Goal: Task Accomplishment & Management: Manage account settings

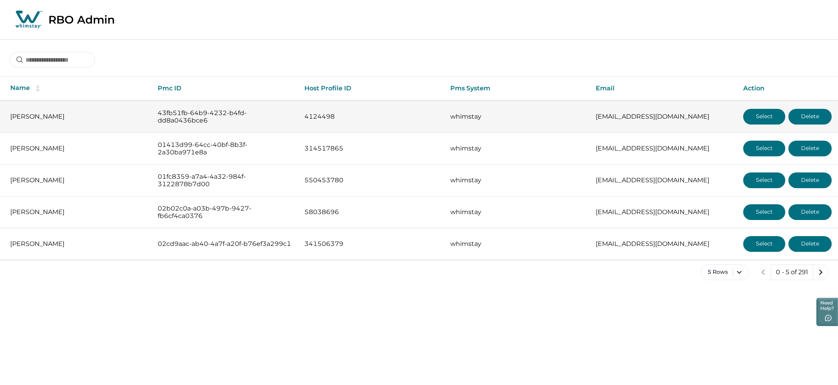
click at [759, 116] on button "Select" at bounding box center [764, 117] width 42 height 16
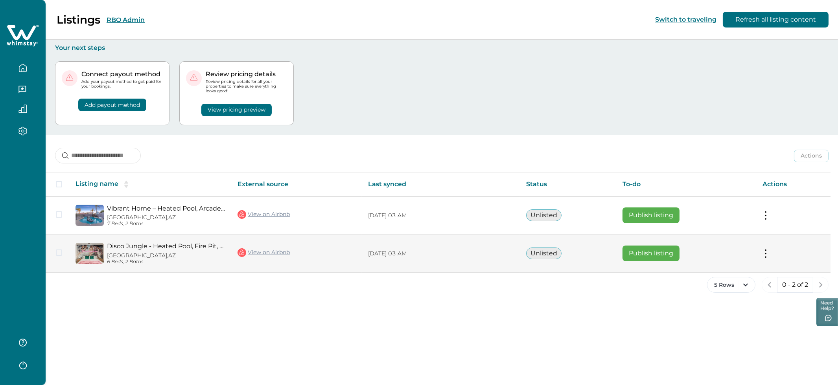
click at [766, 254] on button at bounding box center [765, 254] width 6 height 8
click at [719, 319] on button "View listing details" at bounding box center [719, 319] width 90 height 15
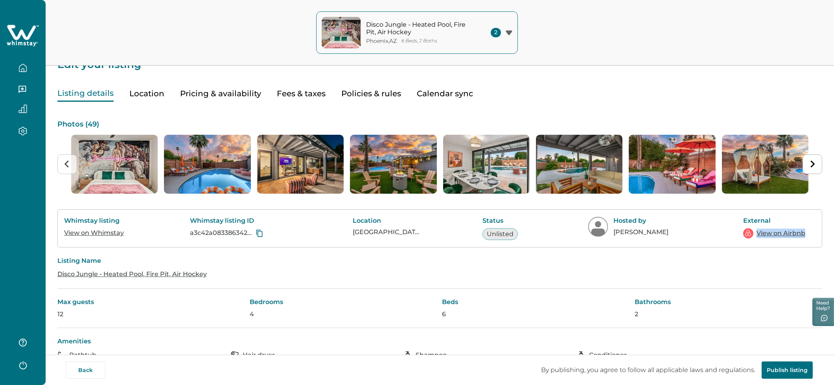
scroll to position [15, 0]
click at [197, 98] on button "Pricing & availability" at bounding box center [220, 93] width 81 height 16
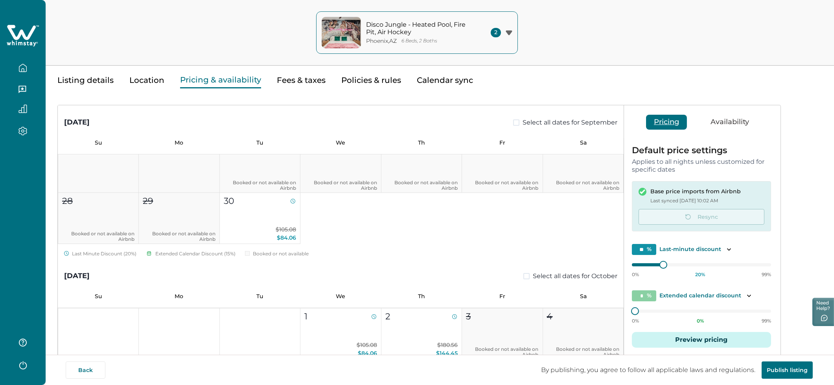
scroll to position [152, 0]
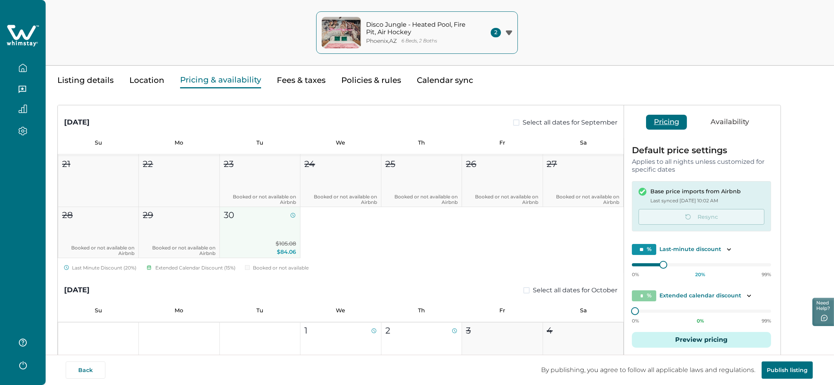
click at [272, 229] on button "30 $105.08 $84.06" at bounding box center [260, 232] width 81 height 51
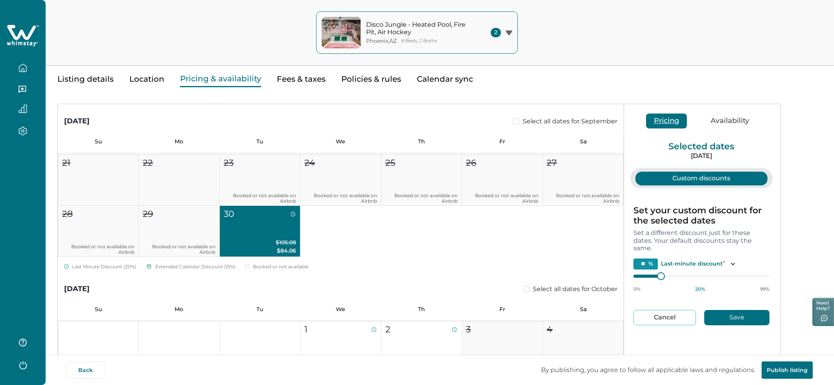
scroll to position [29, 0]
drag, startPoint x: 658, startPoint y: 314, endPoint x: 558, endPoint y: 265, distance: 111.3
click at [658, 314] on button "Cancel" at bounding box center [664, 317] width 62 height 15
type input "*"
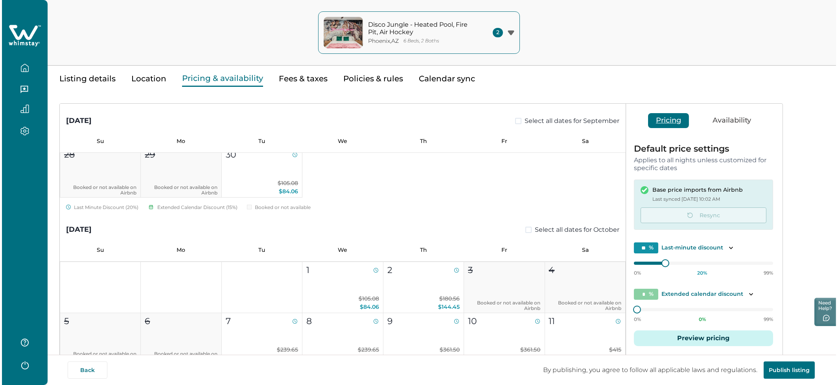
scroll to position [223, 0]
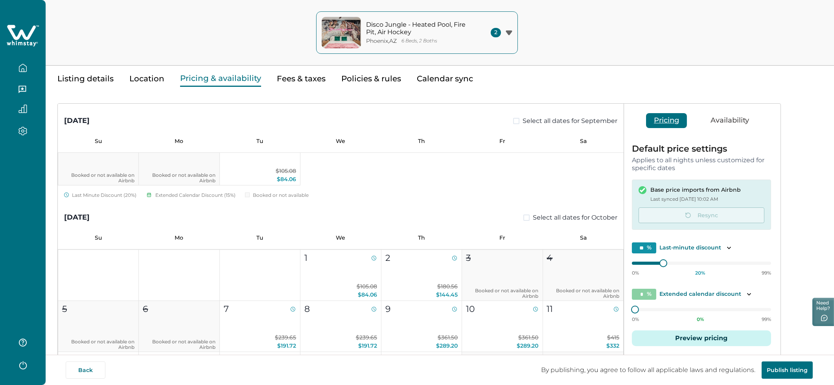
click at [744, 337] on button "Preview pricing" at bounding box center [701, 339] width 139 height 16
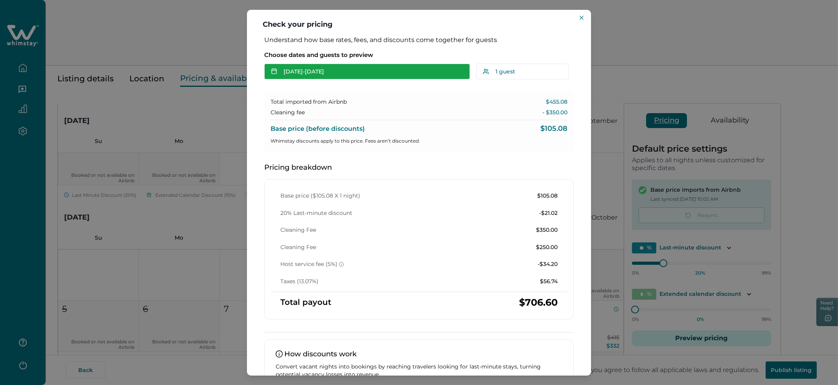
click at [336, 75] on button "[DATE] - [DATE]" at bounding box center [367, 72] width 206 height 16
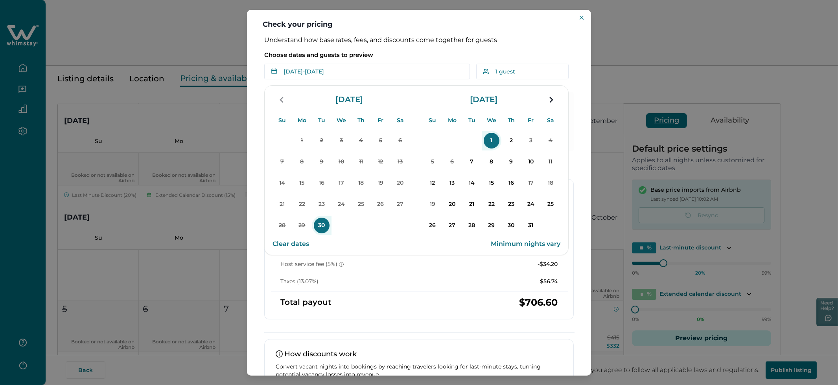
click at [326, 223] on p "30" at bounding box center [322, 226] width 16 height 16
click at [507, 140] on p "2" at bounding box center [511, 141] width 16 height 16
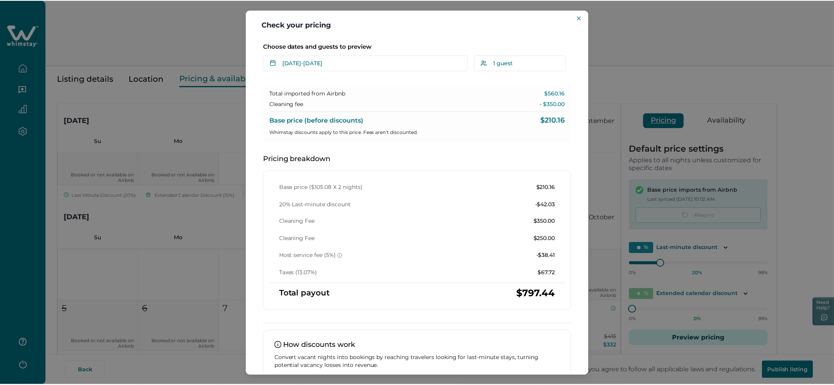
scroll to position [9, 0]
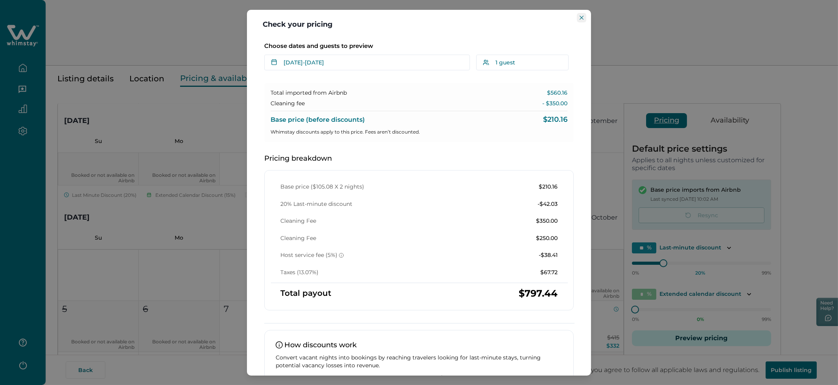
click at [582, 16] on icon "Close" at bounding box center [581, 18] width 4 height 4
